Goal: Find specific page/section

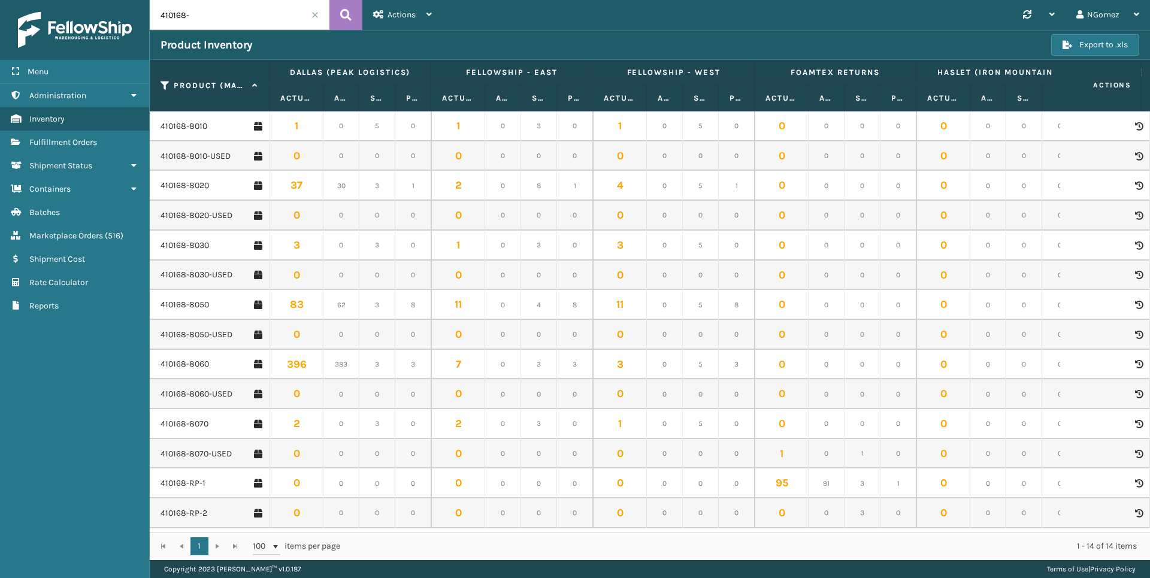
scroll to position [5, 0]
type input "410168-"
click at [180, 358] on link "410168-8060" at bounding box center [185, 364] width 49 height 12
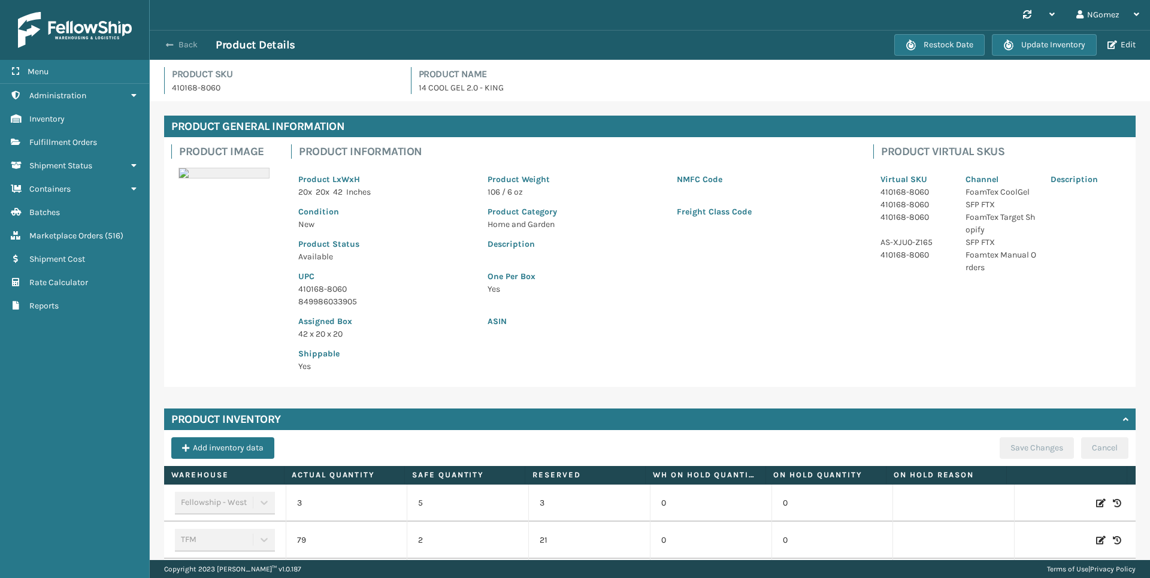
click at [173, 46] on span "button" at bounding box center [169, 45] width 7 height 8
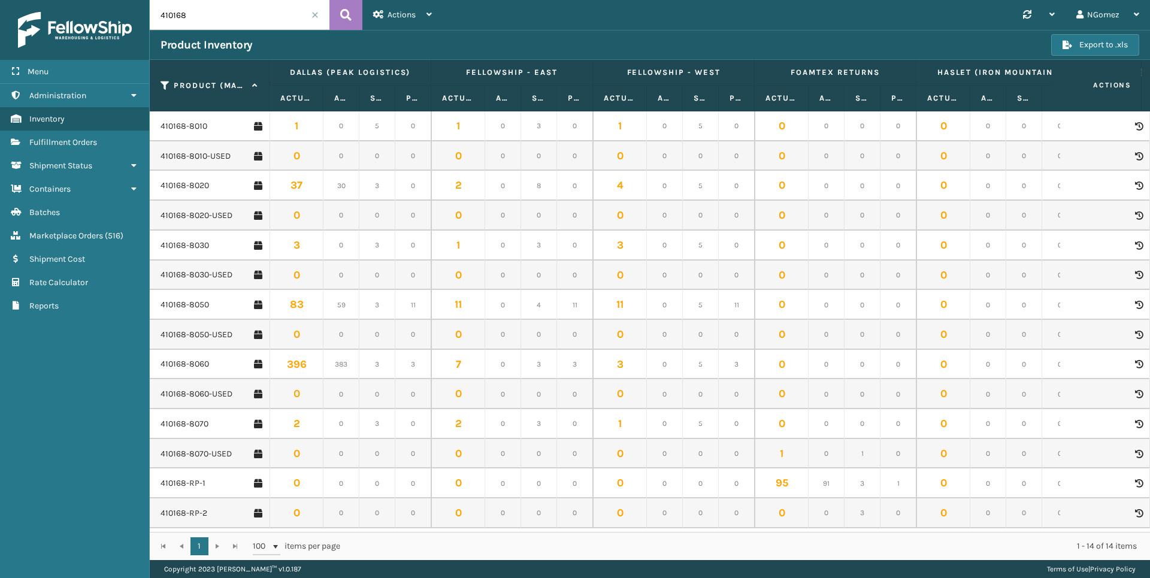
click at [232, 17] on input "410168" at bounding box center [240, 15] width 180 height 30
type input "410167-11"
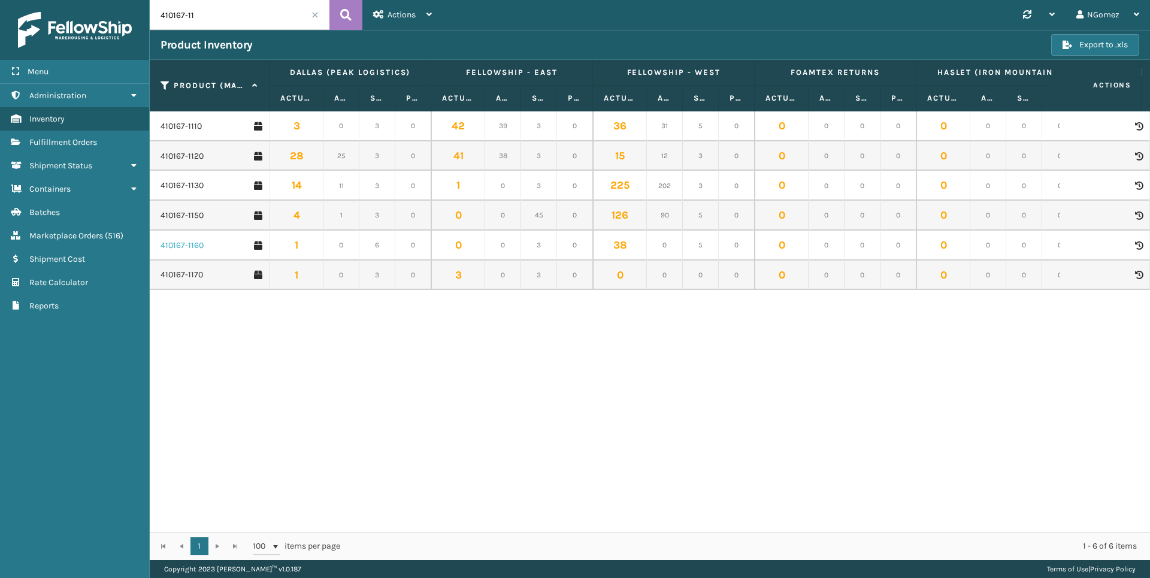
click at [168, 244] on link "410167-1160" at bounding box center [182, 246] width 43 height 12
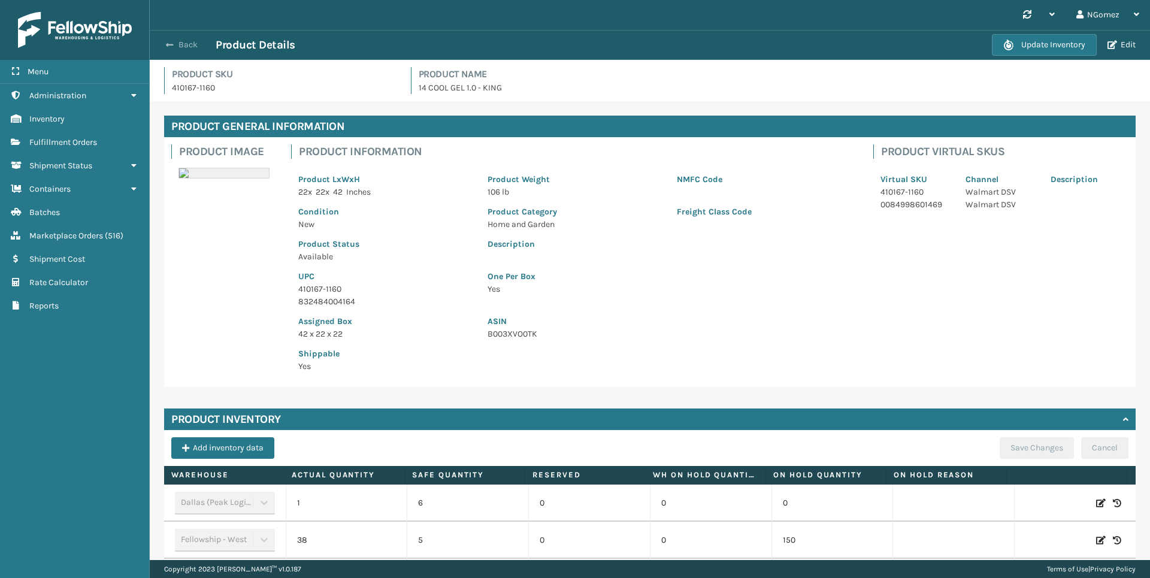
click at [176, 44] on button "Back" at bounding box center [188, 45] width 55 height 11
